Goal: Transaction & Acquisition: Purchase product/service

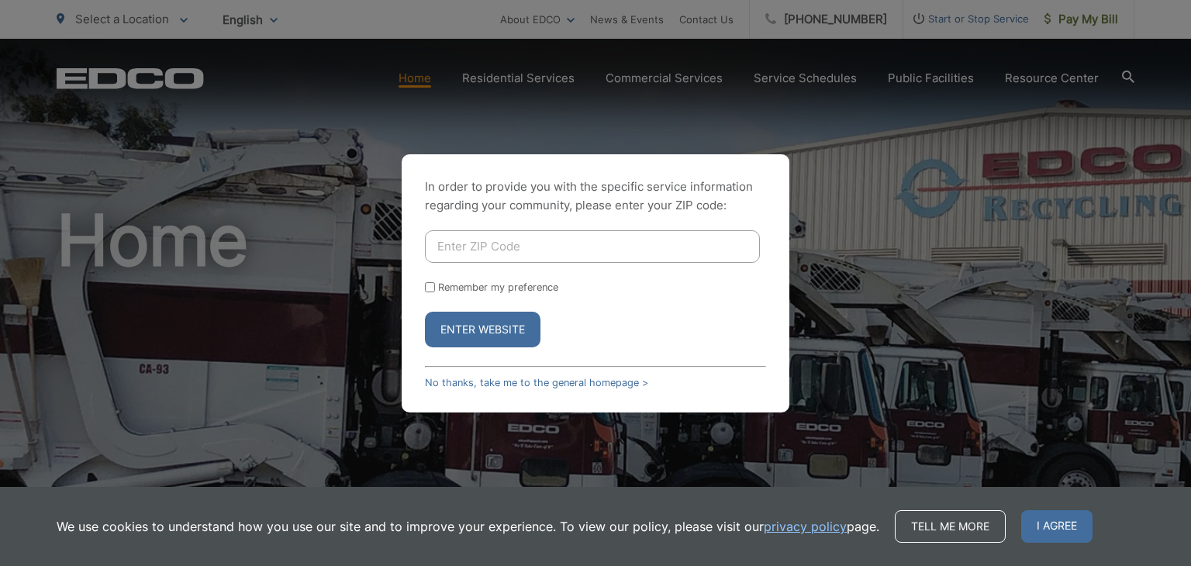
click at [484, 248] on input "Enter ZIP Code" at bounding box center [592, 246] width 335 height 33
type input "92020"
click at [430, 285] on input "Remember my preference" at bounding box center [430, 287] width 10 height 10
checkbox input "true"
click at [500, 326] on button "Enter Website" at bounding box center [483, 330] width 116 height 36
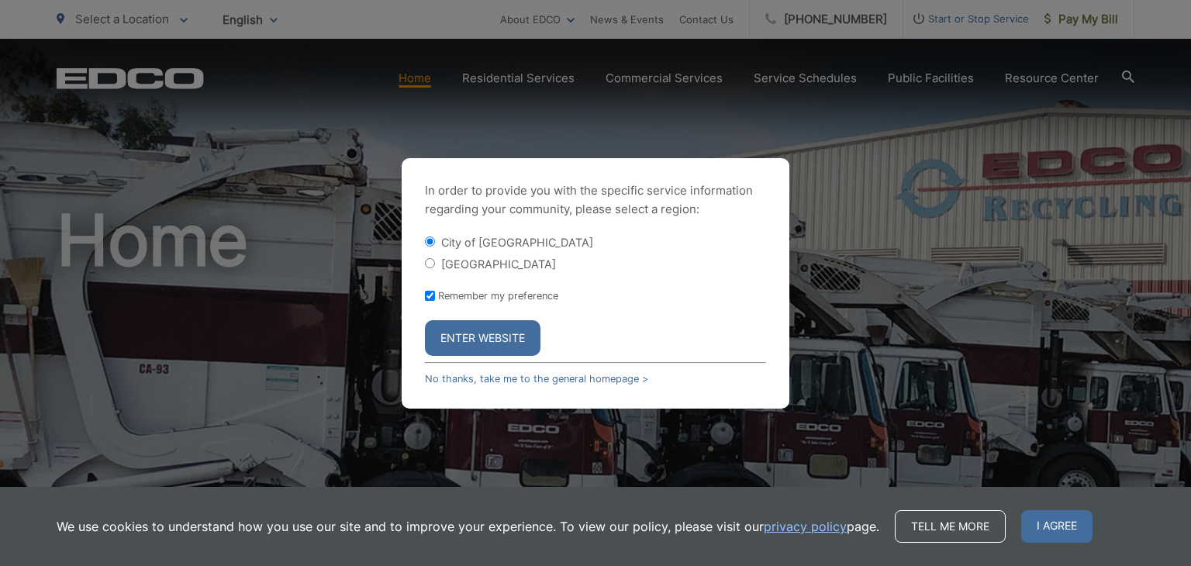
click at [500, 326] on button "Enter Website" at bounding box center [483, 338] width 116 height 36
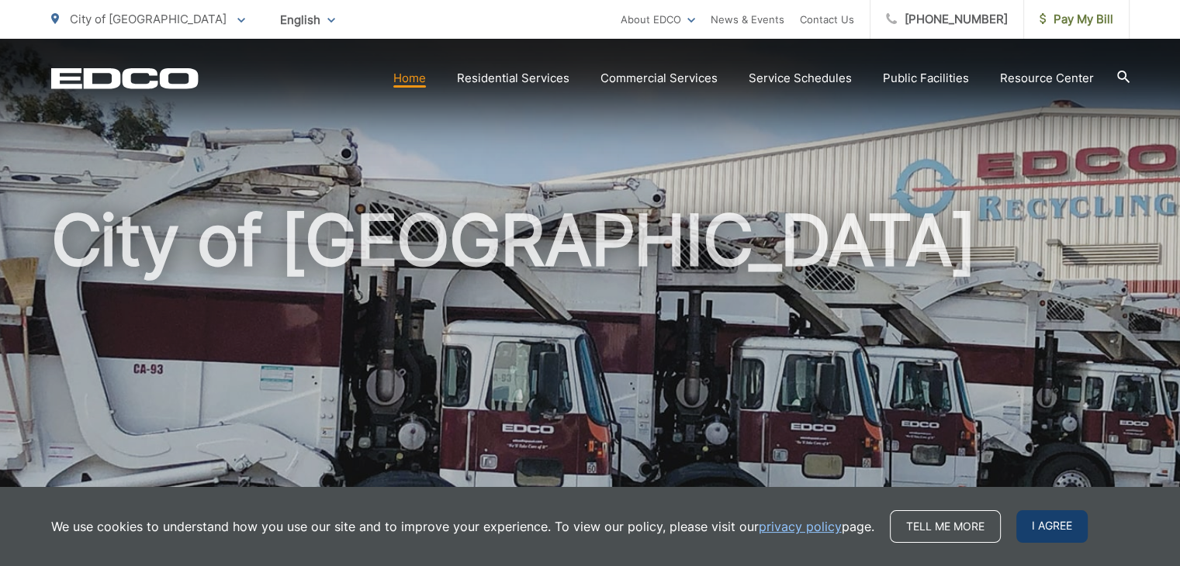
click at [1073, 531] on span "I agree" at bounding box center [1051, 526] width 71 height 33
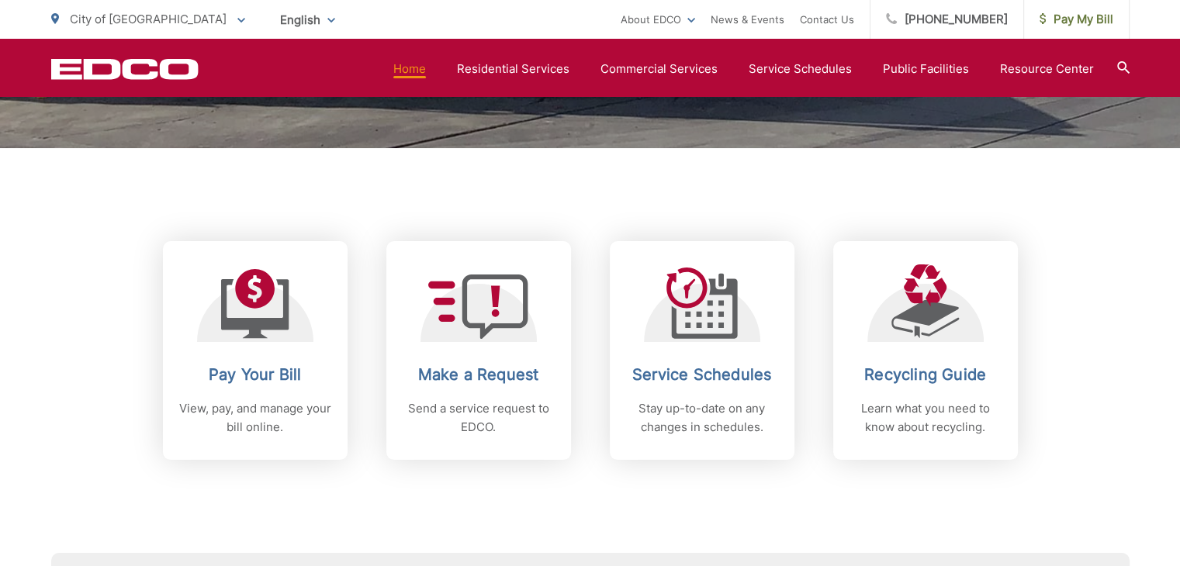
scroll to position [543, 0]
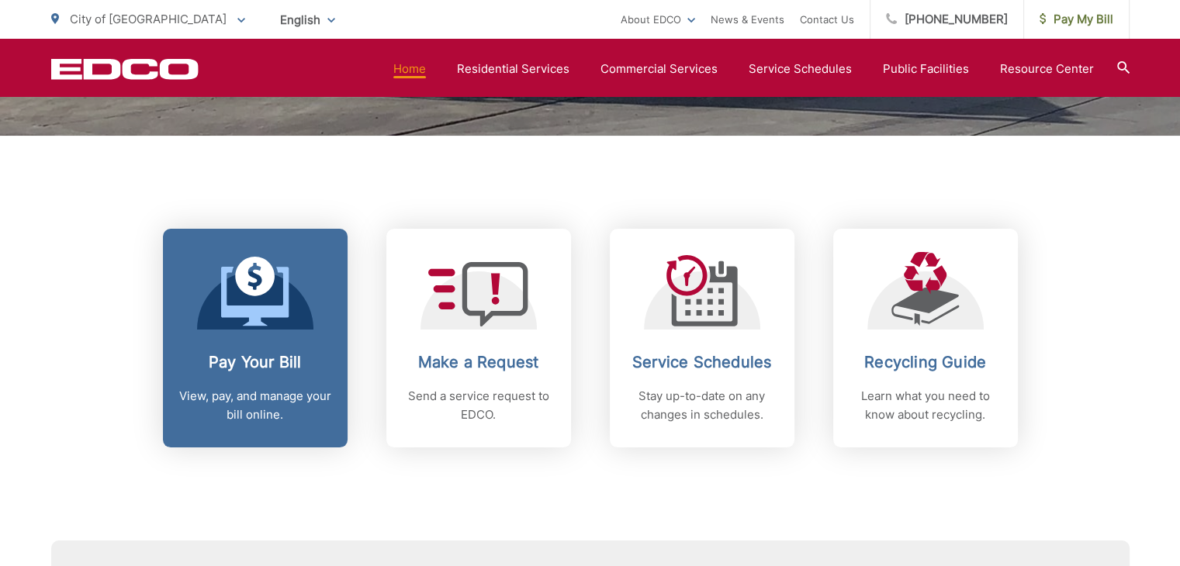
click at [267, 301] on icon at bounding box center [255, 292] width 68 height 70
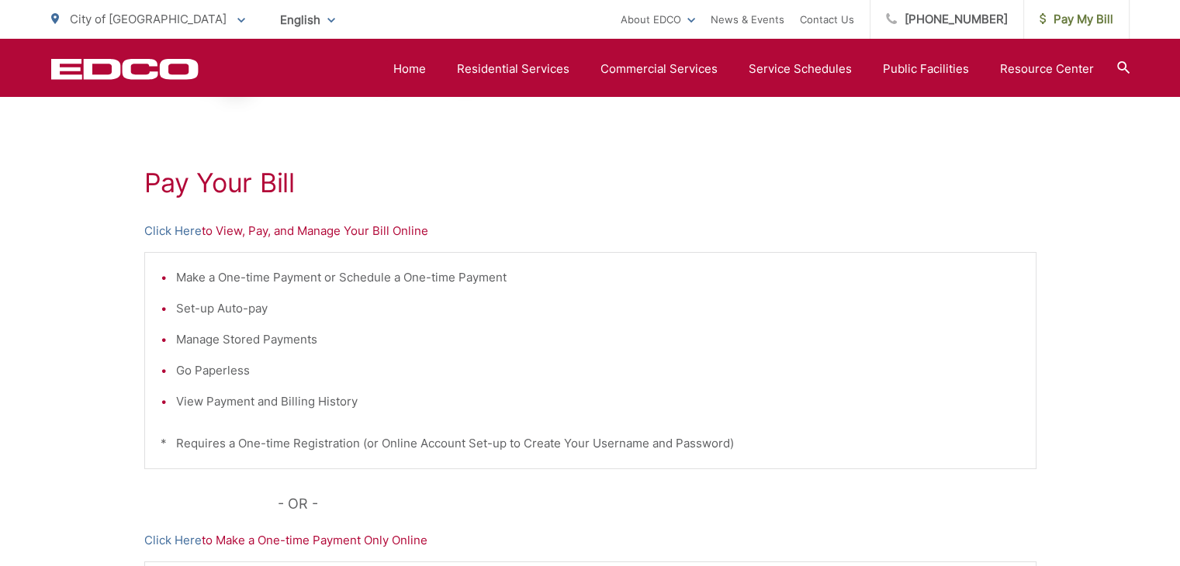
scroll to position [233, 0]
click at [195, 230] on link "Click Here" at bounding box center [172, 234] width 57 height 19
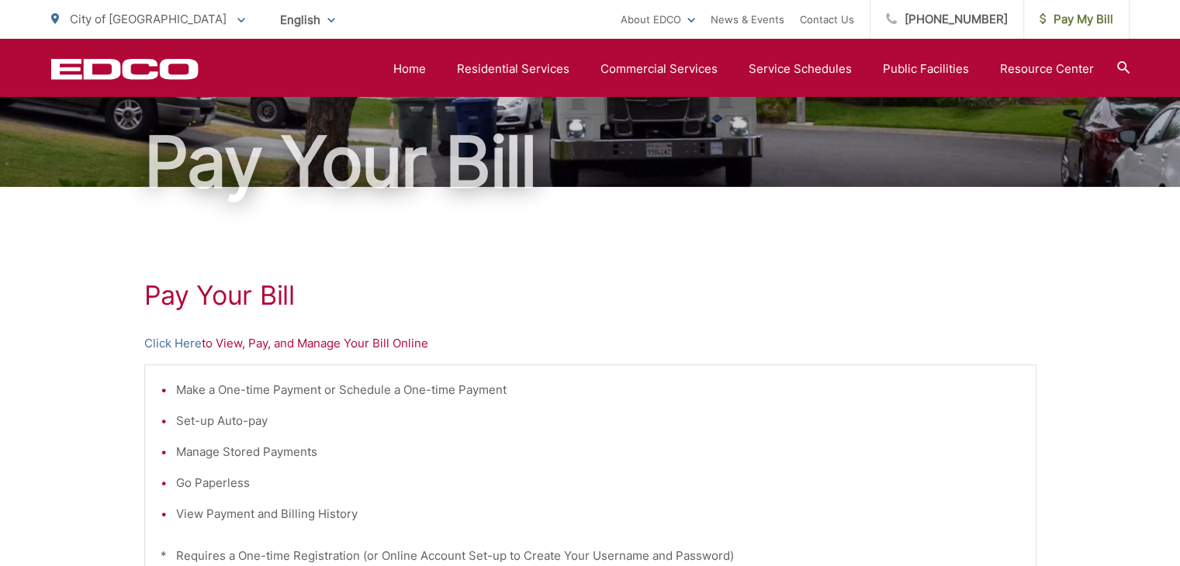
scroll to position [0, 0]
